Goal: Task Accomplishment & Management: Manage account settings

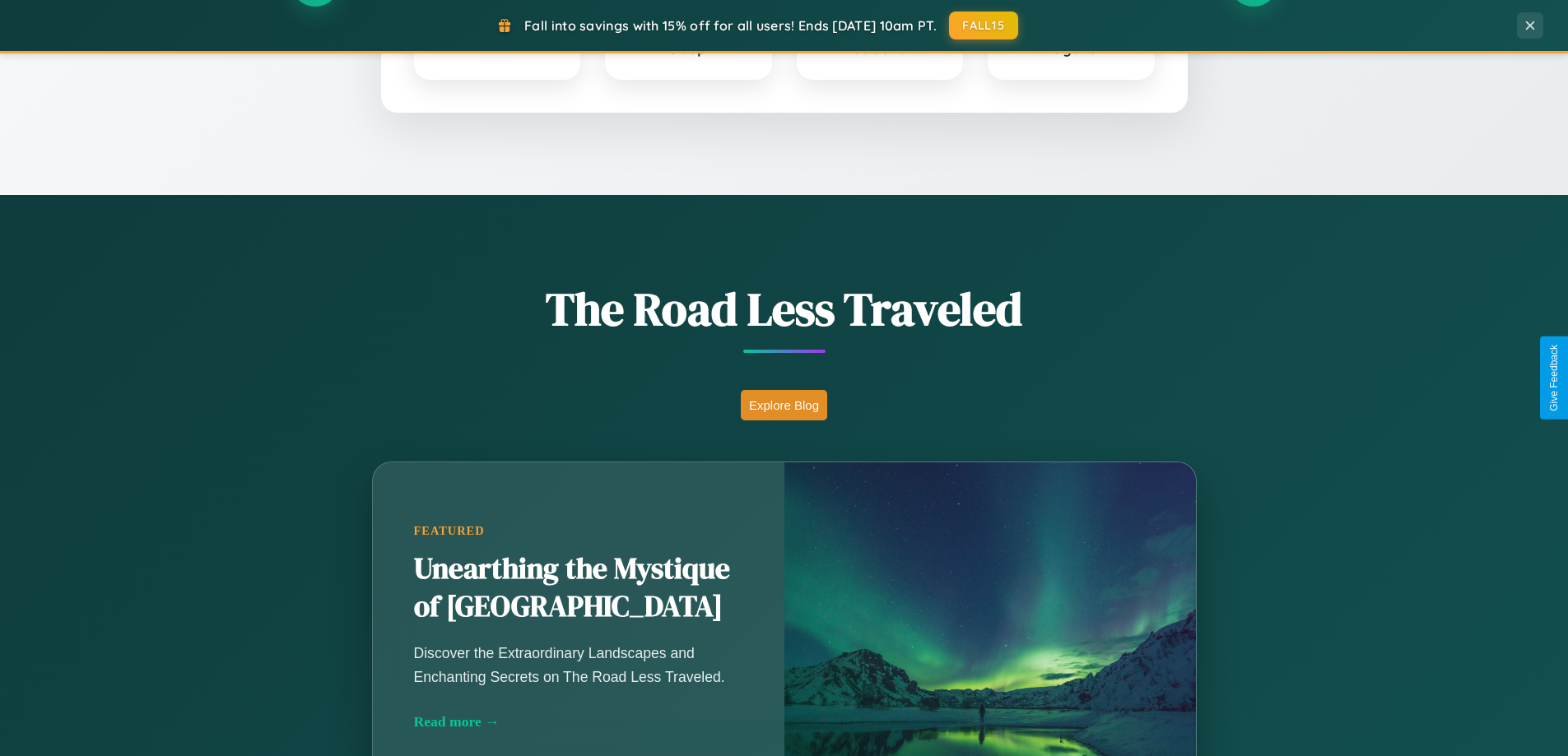
scroll to position [1132, 0]
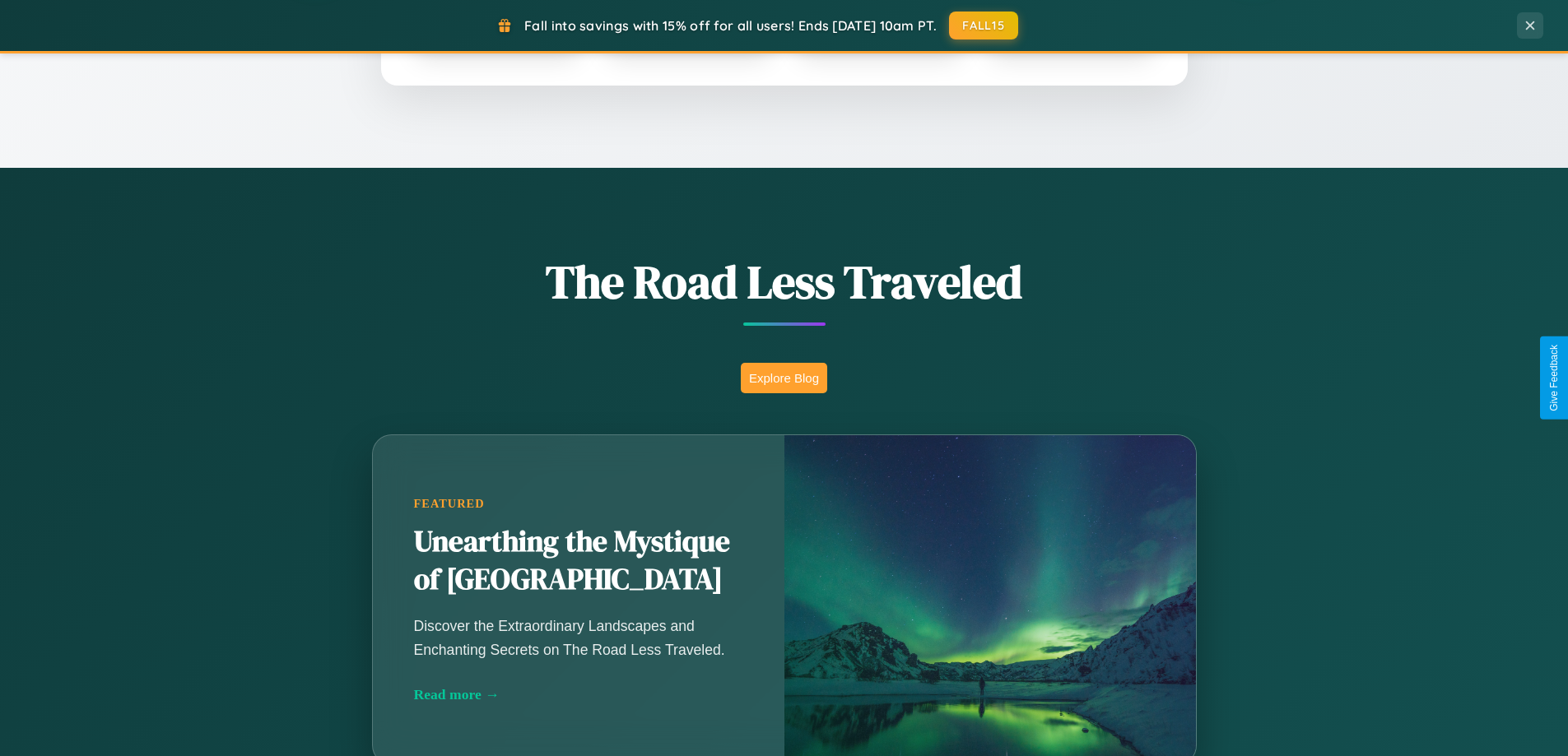
click at [784, 378] on button "Explore Blog" at bounding box center [784, 377] width 86 height 30
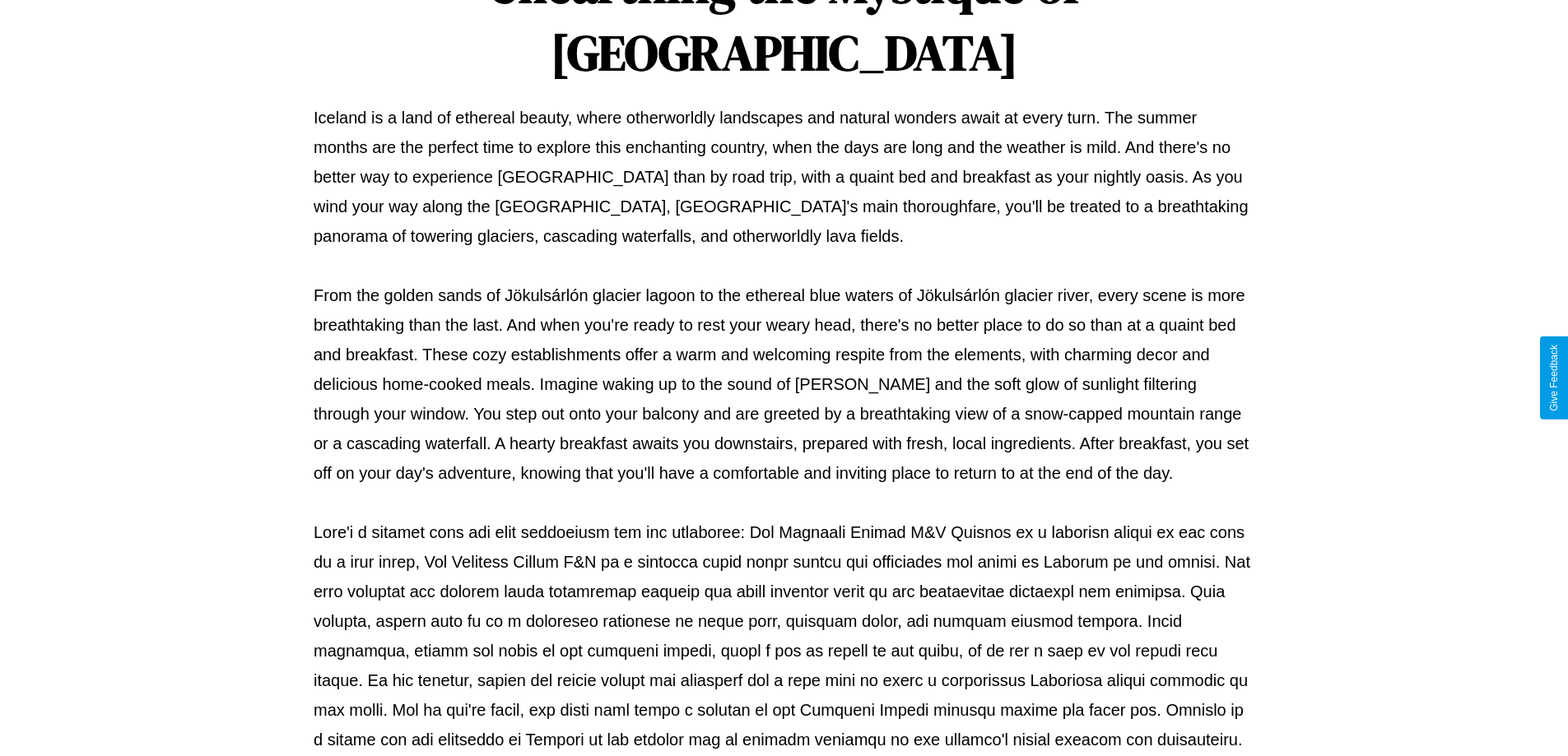
scroll to position [532, 0]
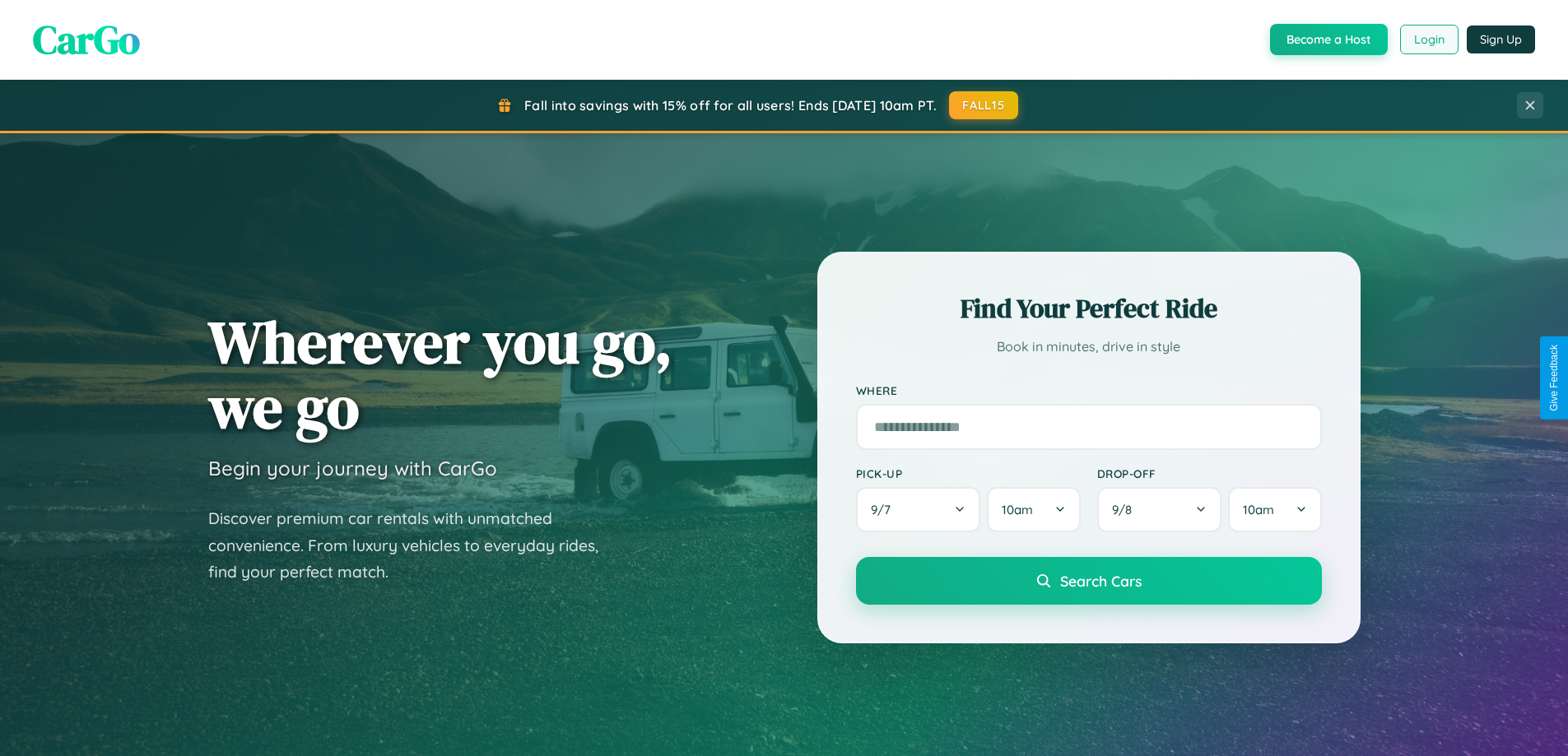
click at [1428, 40] on button "Login" at bounding box center [1429, 40] width 59 height 29
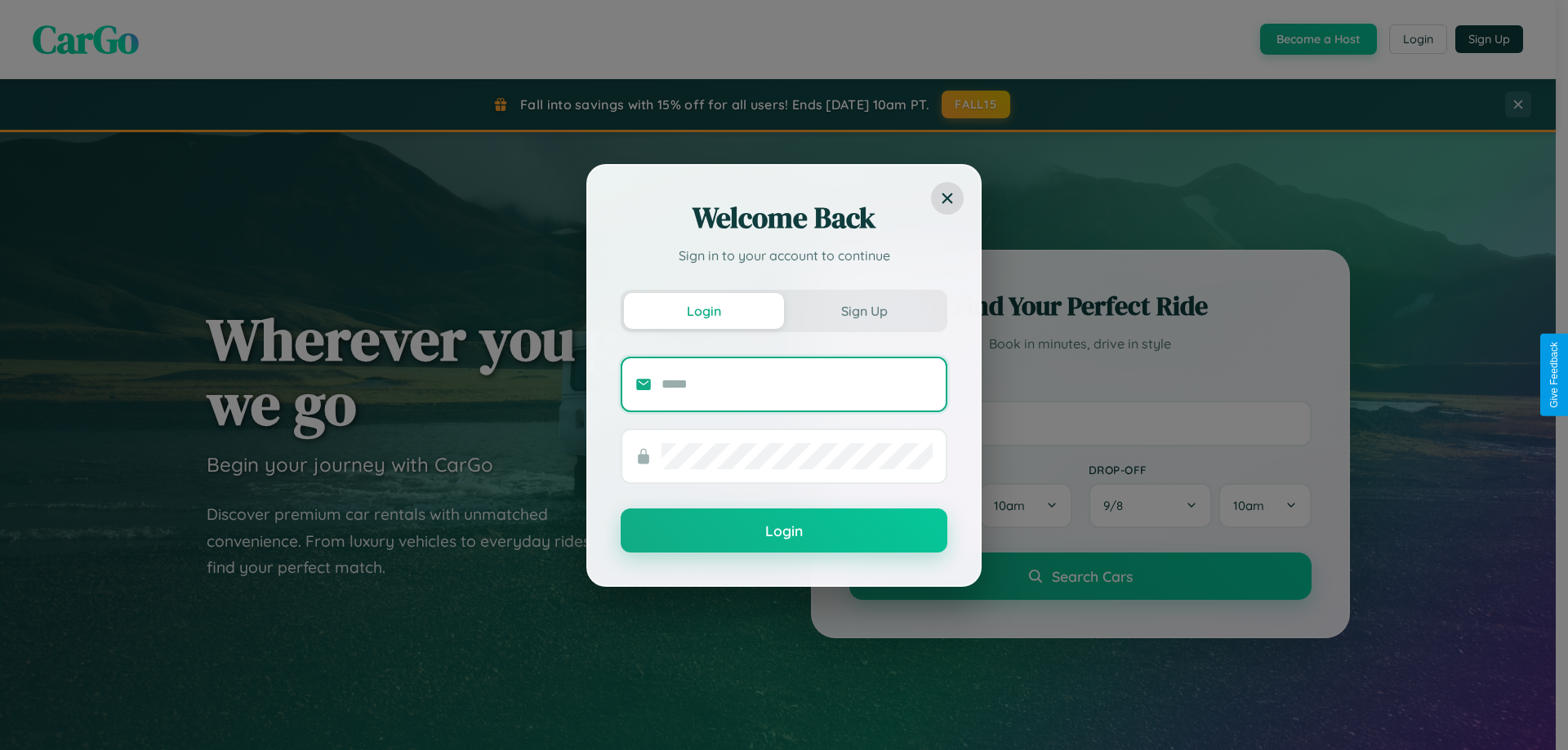
click at [797, 384] on input "text" at bounding box center [796, 384] width 271 height 26
type input "**********"
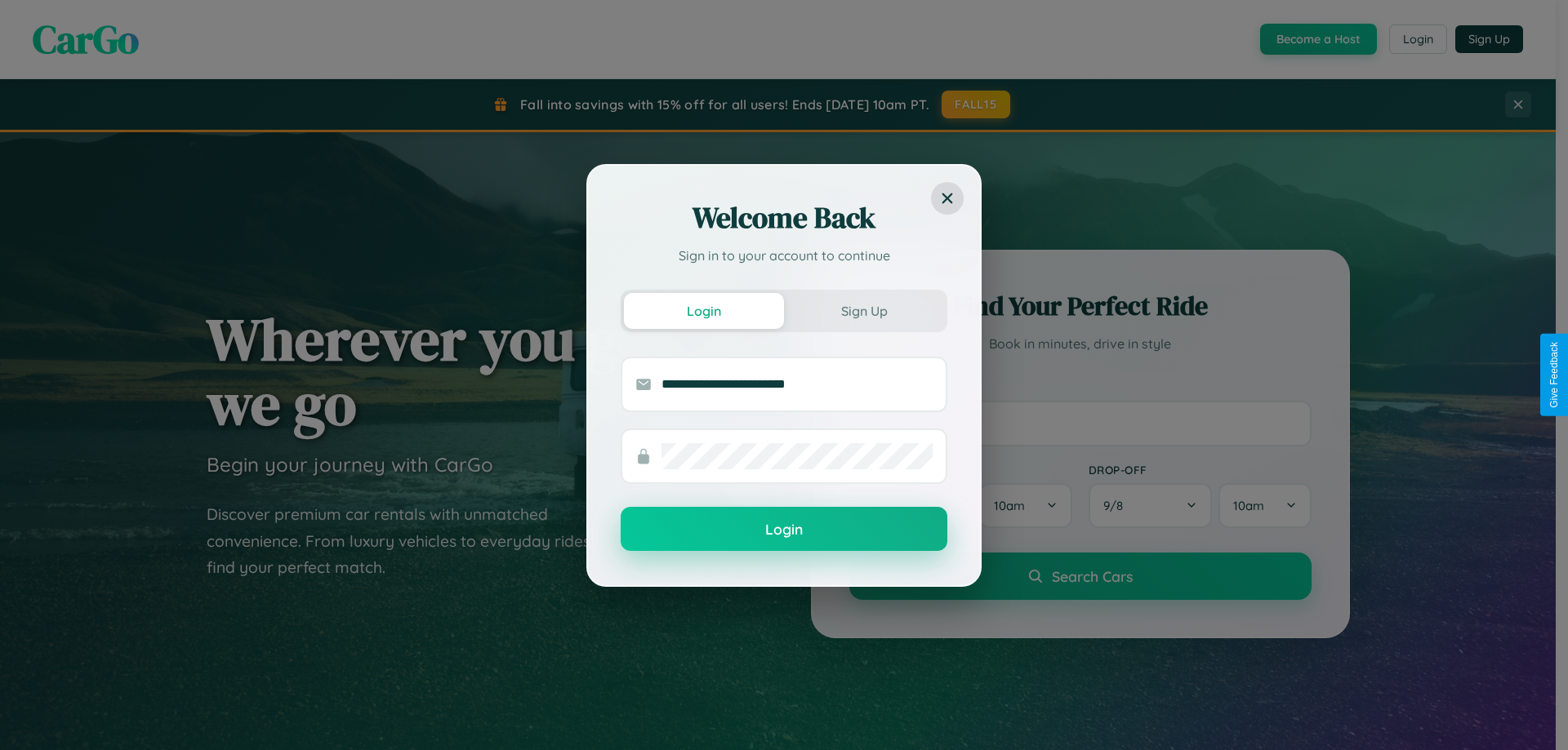
click at [784, 530] on button "Login" at bounding box center [784, 530] width 326 height 44
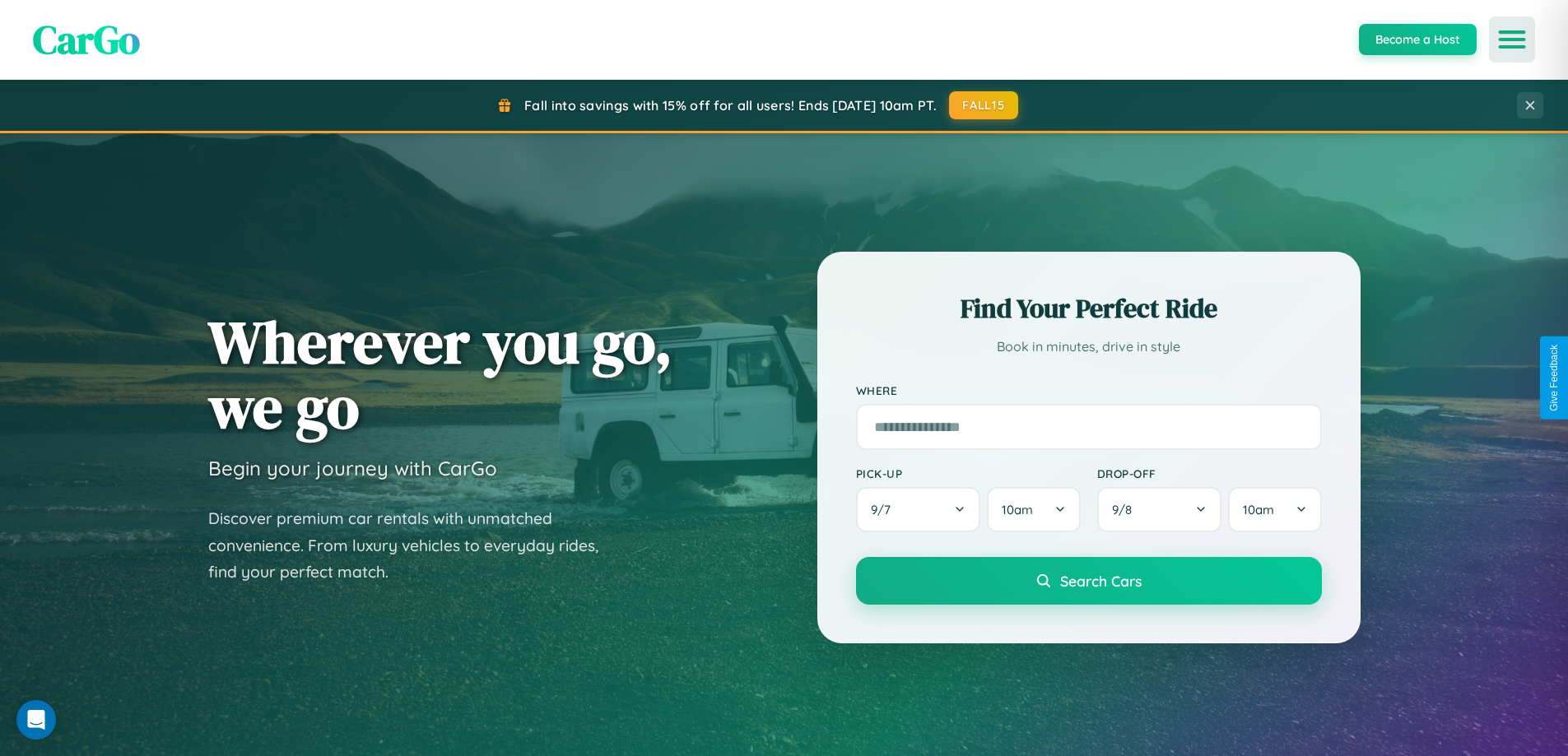
click at [1512, 40] on icon "Open menu" at bounding box center [1512, 39] width 24 height 15
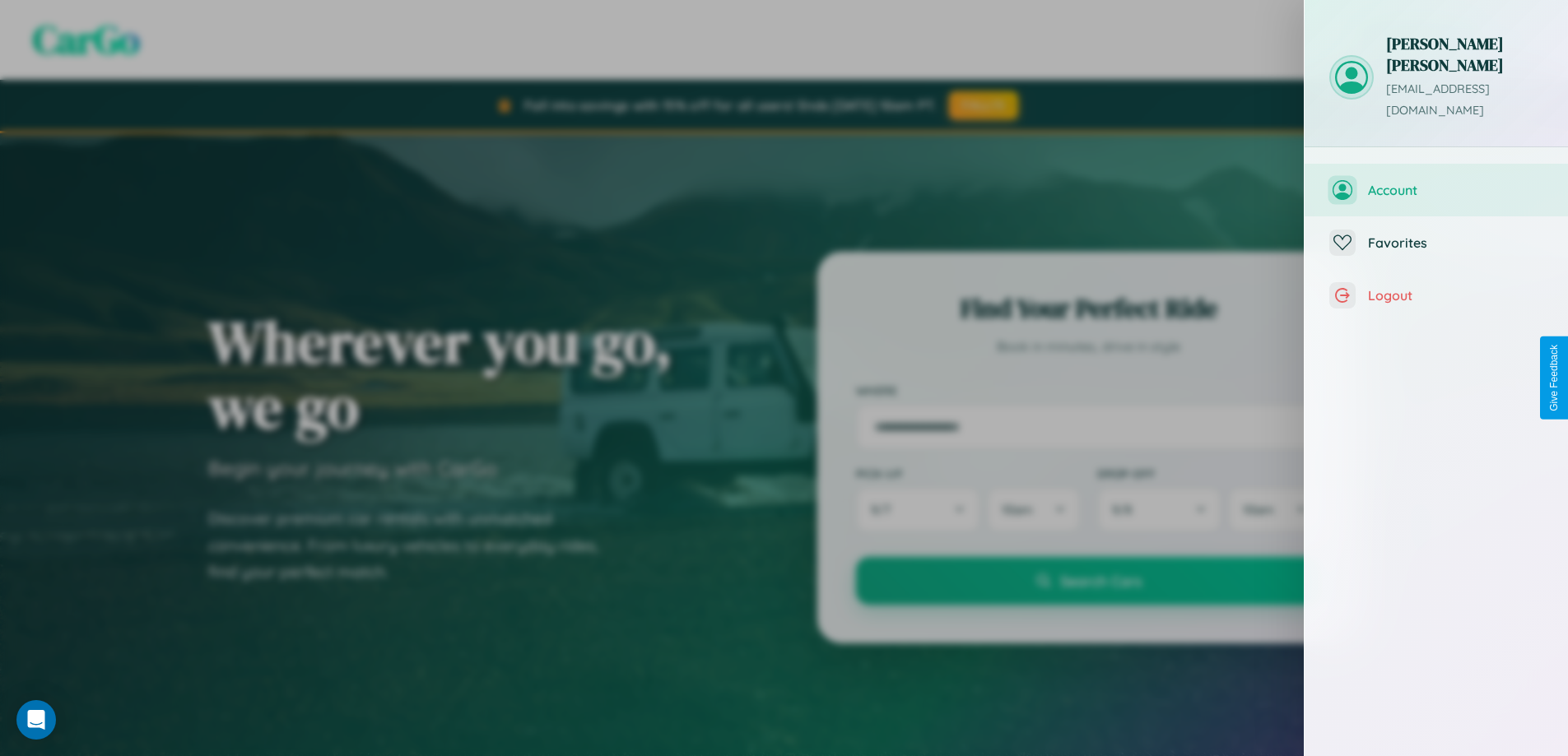
click at [1456, 182] on span "Account" at bounding box center [1455, 189] width 176 height 16
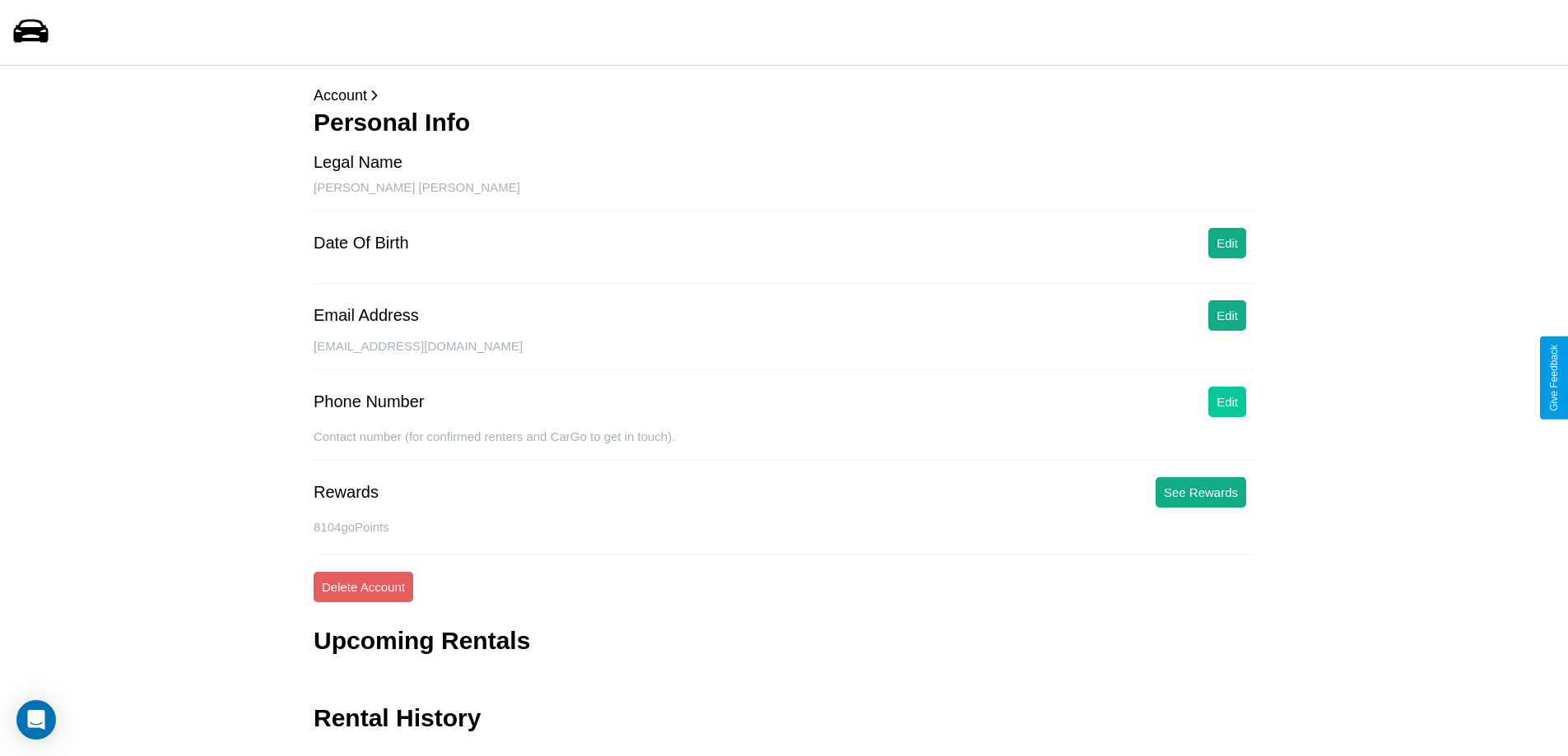
click at [1227, 401] on button "Edit" at bounding box center [1227, 401] width 38 height 30
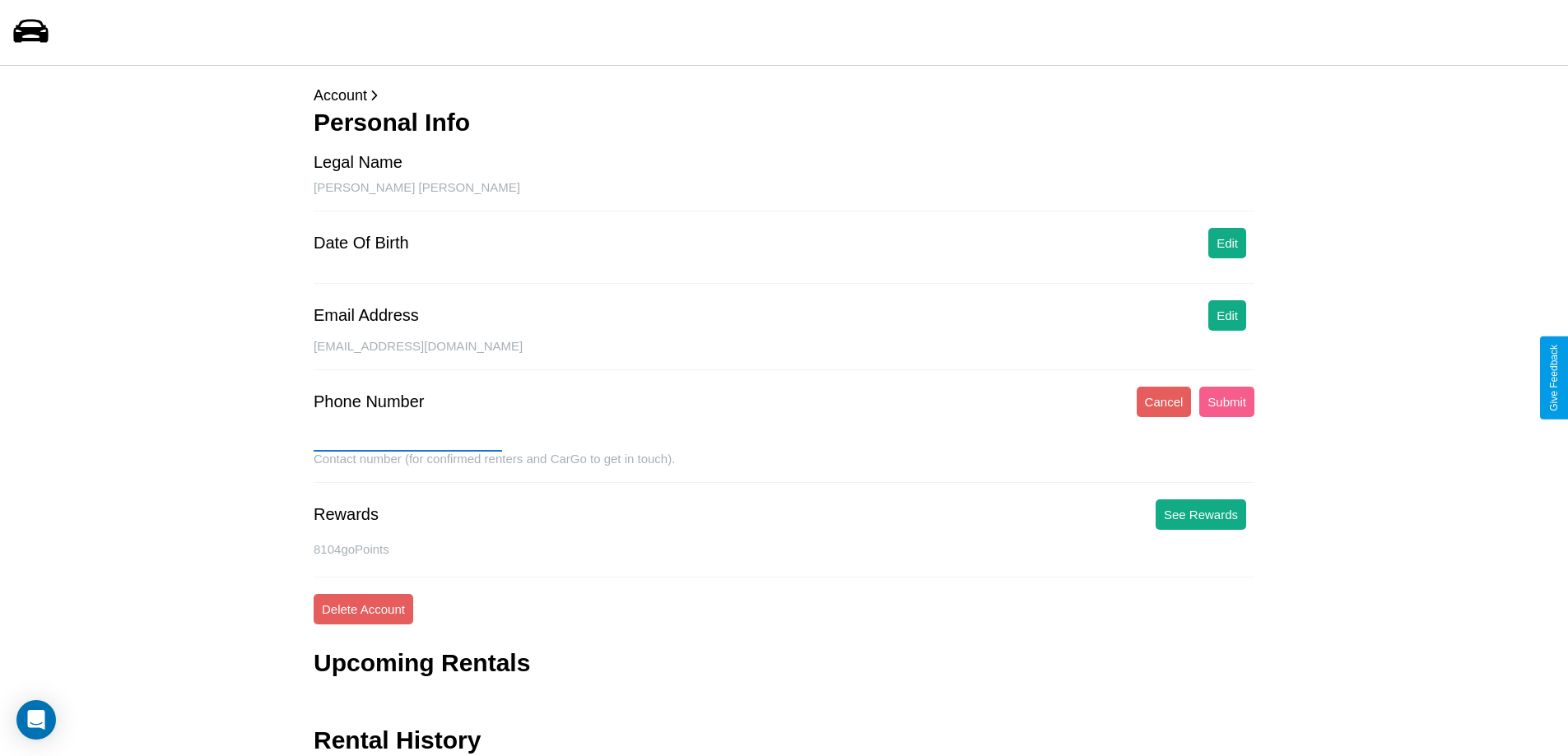
click at [407, 438] on input "text" at bounding box center [407, 438] width 189 height 27
type input "**********"
